Goal: Find contact information: Find contact information

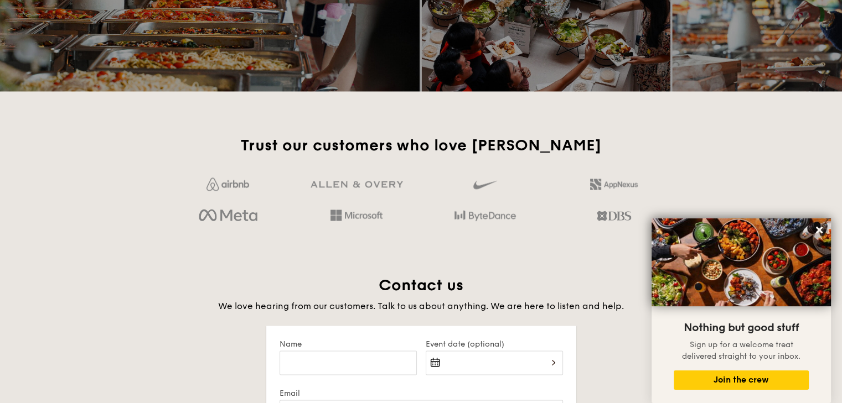
scroll to position [2150, 0]
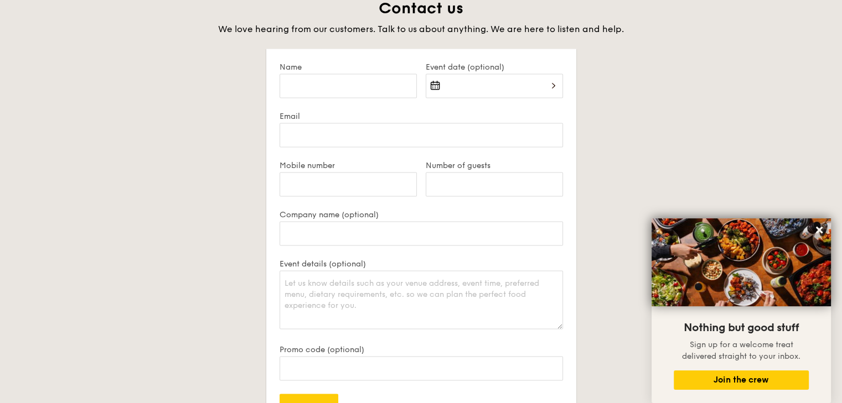
drag, startPoint x: 553, startPoint y: 131, endPoint x: 217, endPoint y: 113, distance: 336.4
click at [217, 113] on div "Contact us We love hearing from our customers. Talk to us about anything. We ar…" at bounding box center [421, 255] width 620 height 514
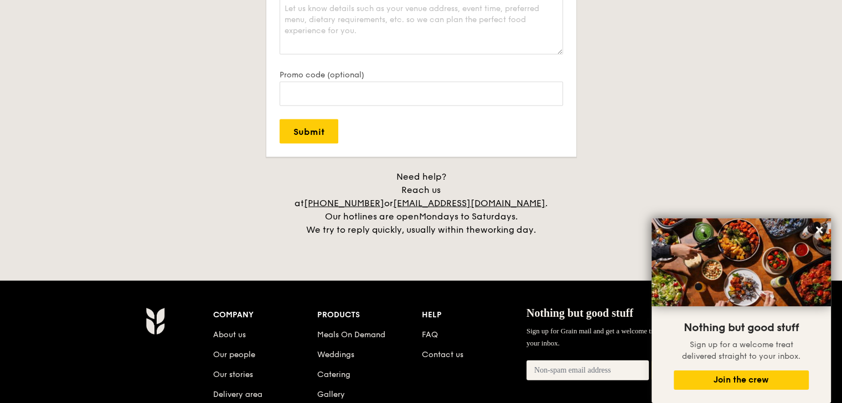
scroll to position [2593, 0]
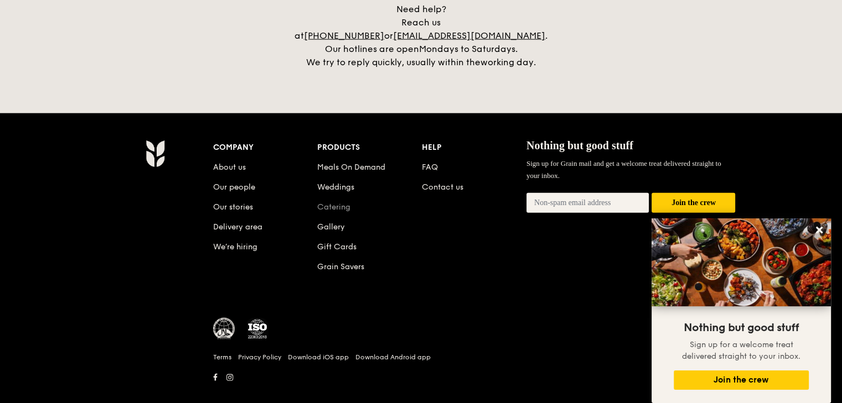
click at [332, 203] on link "Catering" at bounding box center [333, 207] width 33 height 9
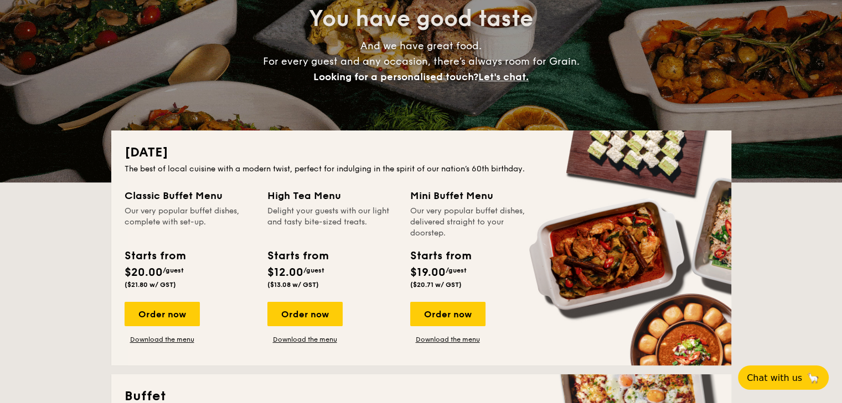
scroll to position [221, 0]
